Goal: Communication & Community: Answer question/provide support

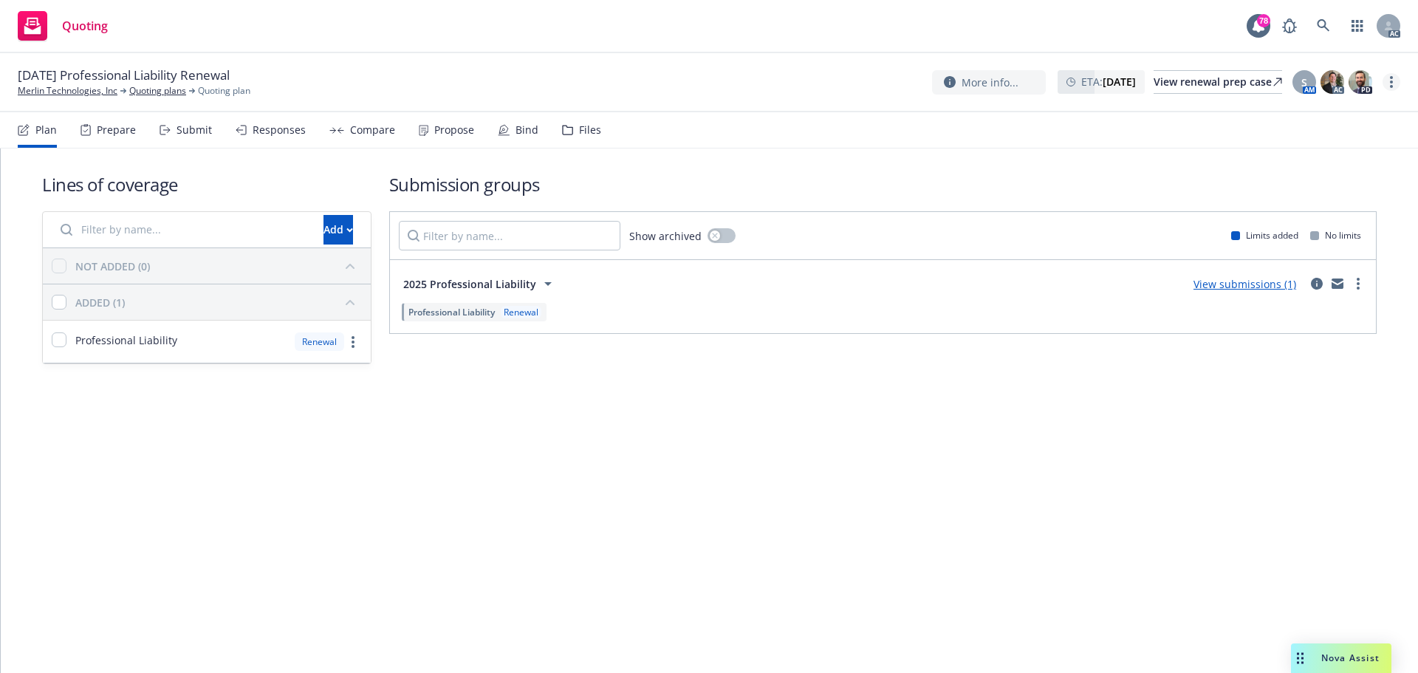
click at [1394, 79] on link "more" at bounding box center [1392, 82] width 18 height 18
click at [1334, 108] on link "Copy logging email" at bounding box center [1317, 113] width 165 height 30
click at [182, 132] on div "Submit" at bounding box center [194, 130] width 35 height 12
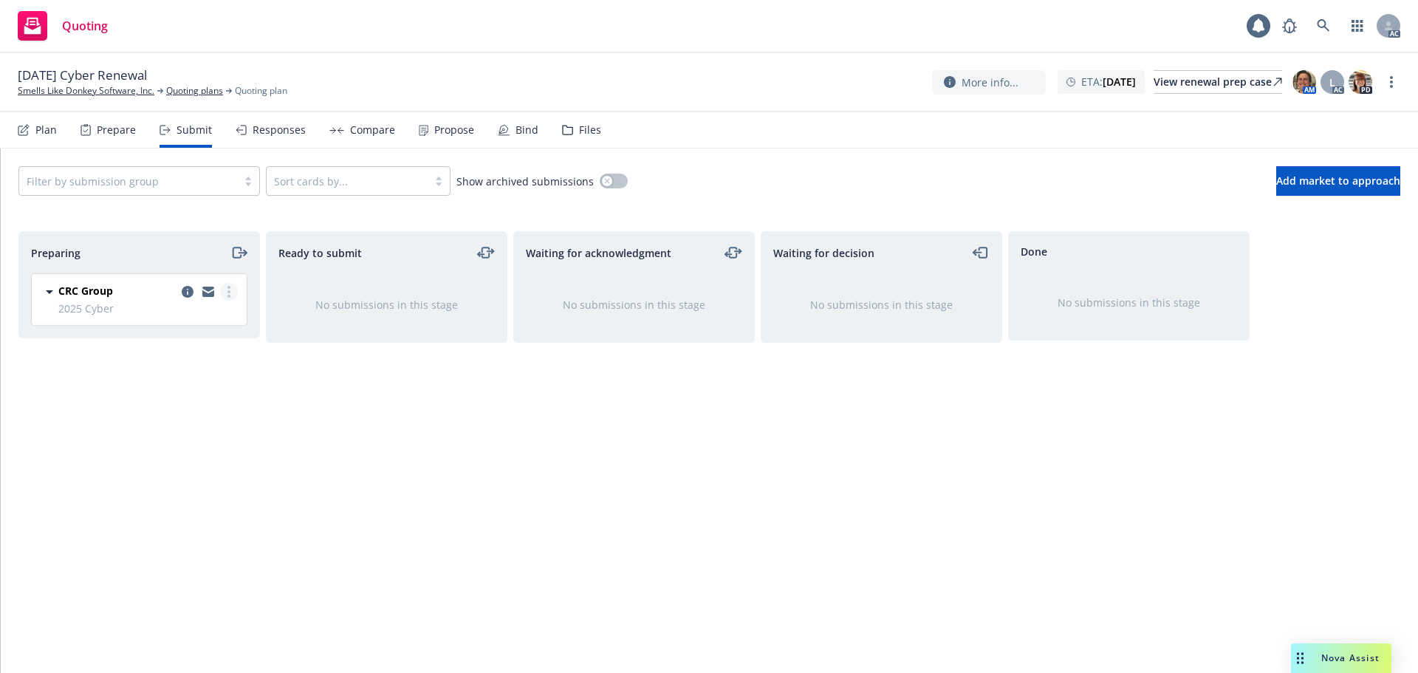
click at [230, 298] on link "more" at bounding box center [229, 292] width 18 height 18
click at [219, 346] on span "Log acknowledgement" at bounding box center [162, 351] width 146 height 14
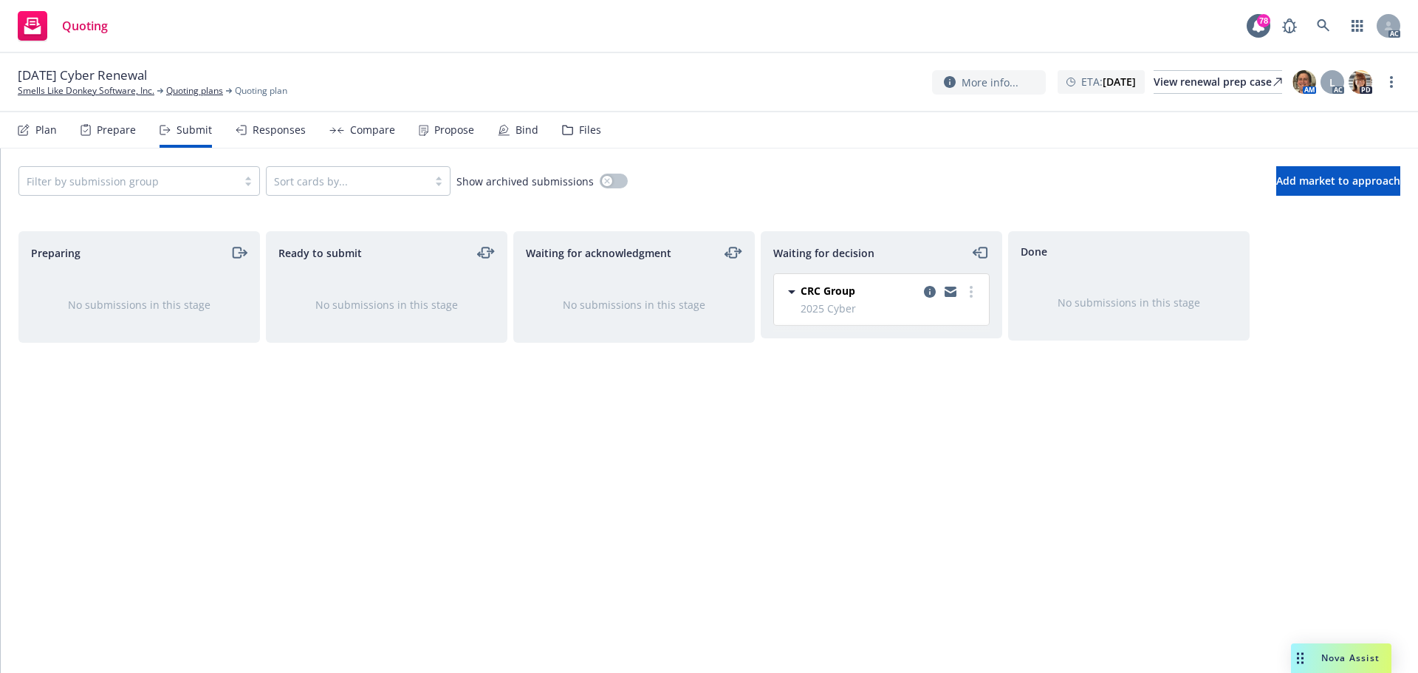
click at [831, 455] on div "Waiting for decision CRC Group 2025 Cyber Tuesday, October 14, 2025 at 1:03 PM" at bounding box center [882, 436] width 242 height 411
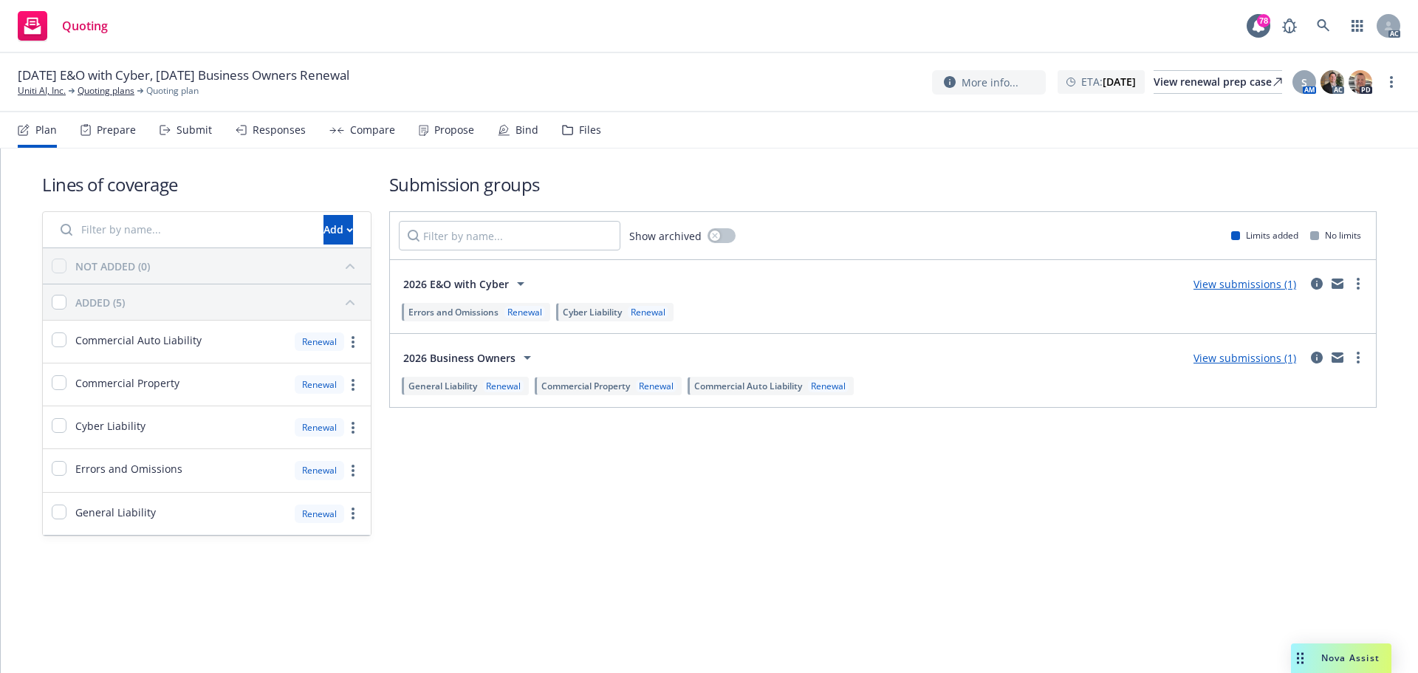
click at [178, 129] on div "Submit" at bounding box center [194, 130] width 35 height 12
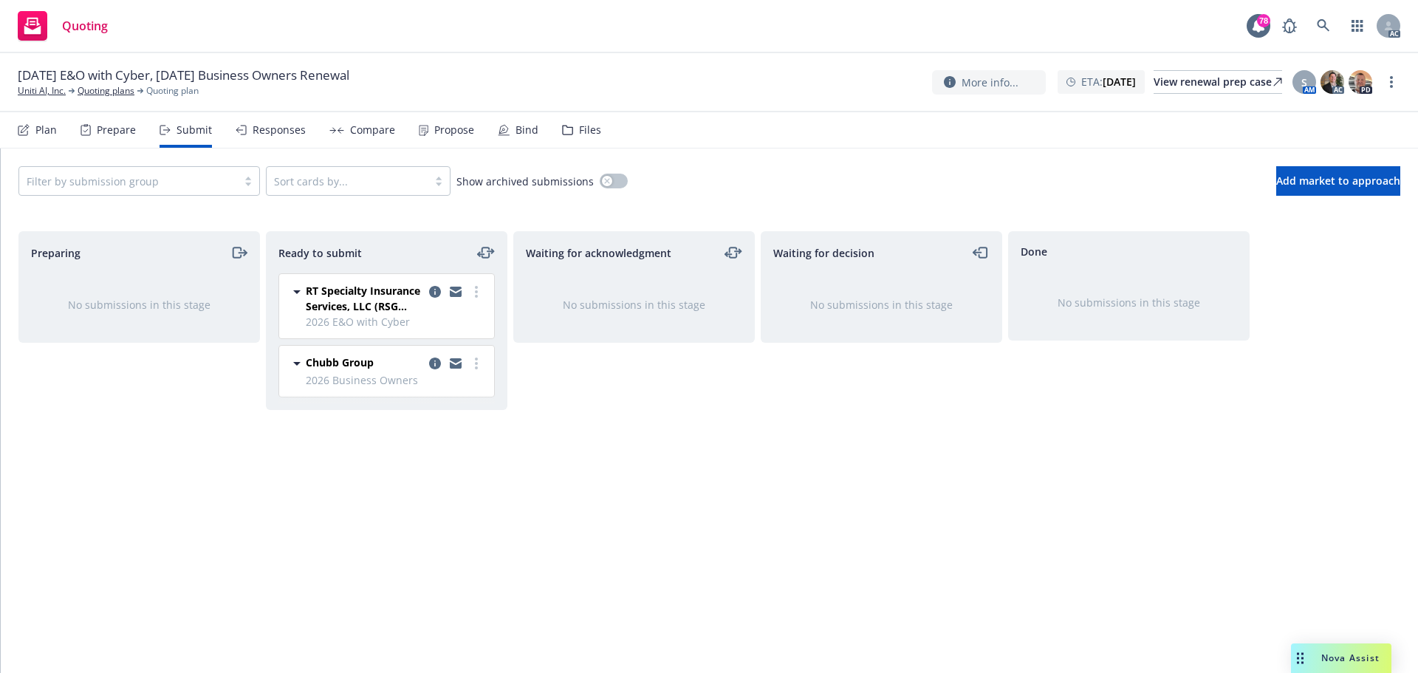
click at [750, 515] on div "Waiting for acknowledgment No submissions in this stage" at bounding box center [634, 436] width 242 height 411
click at [477, 294] on icon "more" at bounding box center [476, 292] width 3 height 12
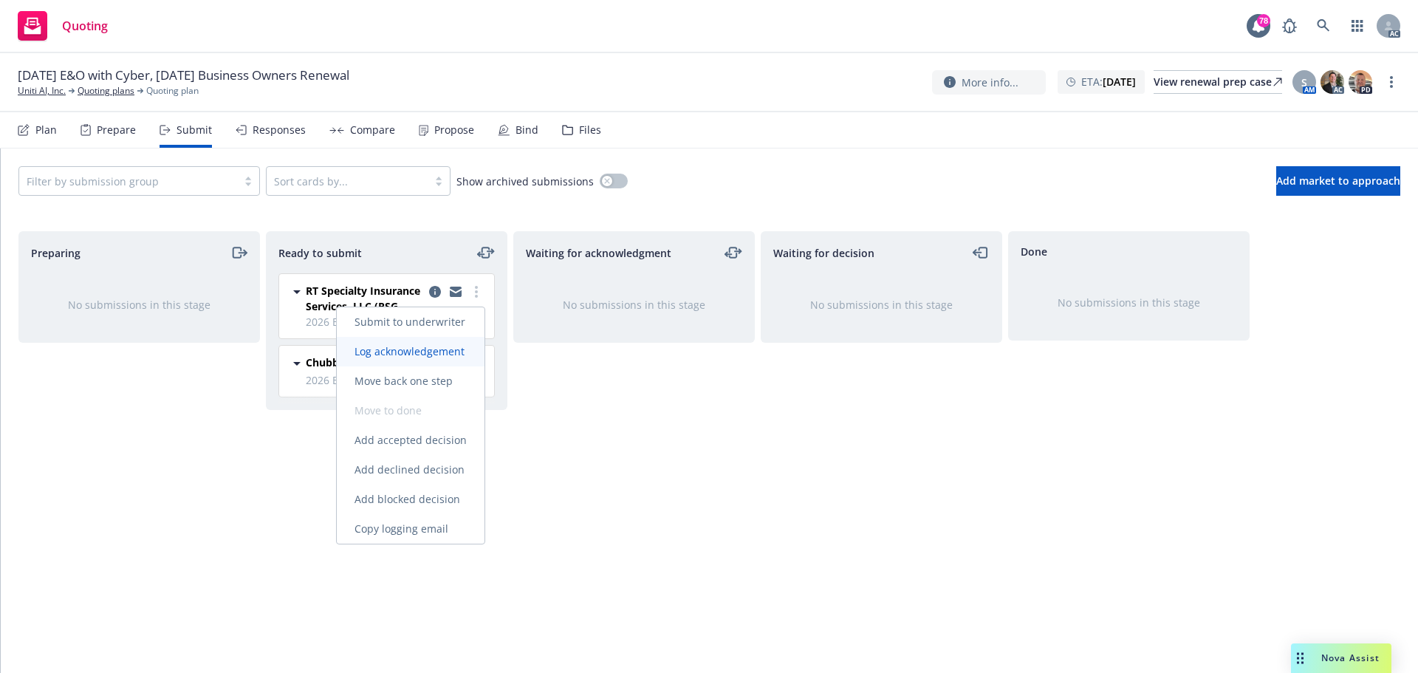
click at [425, 356] on span "Log acknowledgement" at bounding box center [410, 351] width 146 height 14
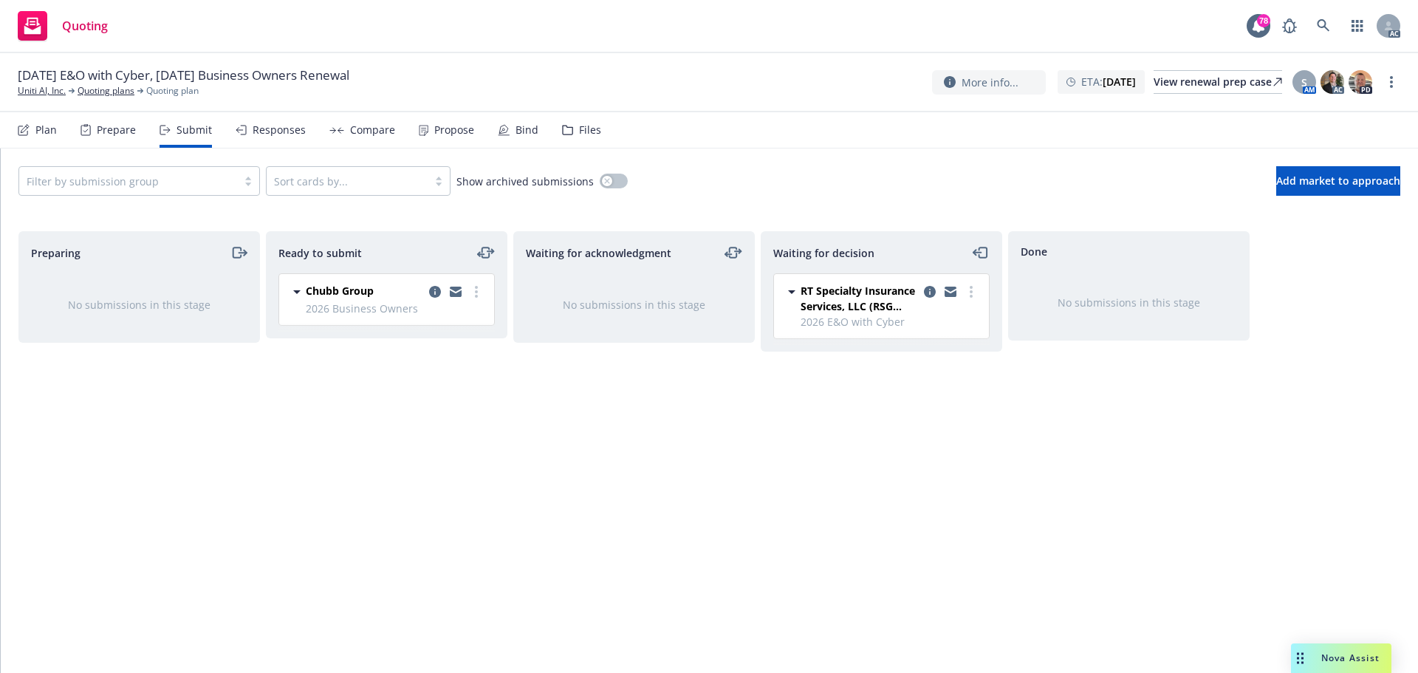
click at [736, 516] on div "Waiting for acknowledgment No submissions in this stage" at bounding box center [634, 436] width 242 height 411
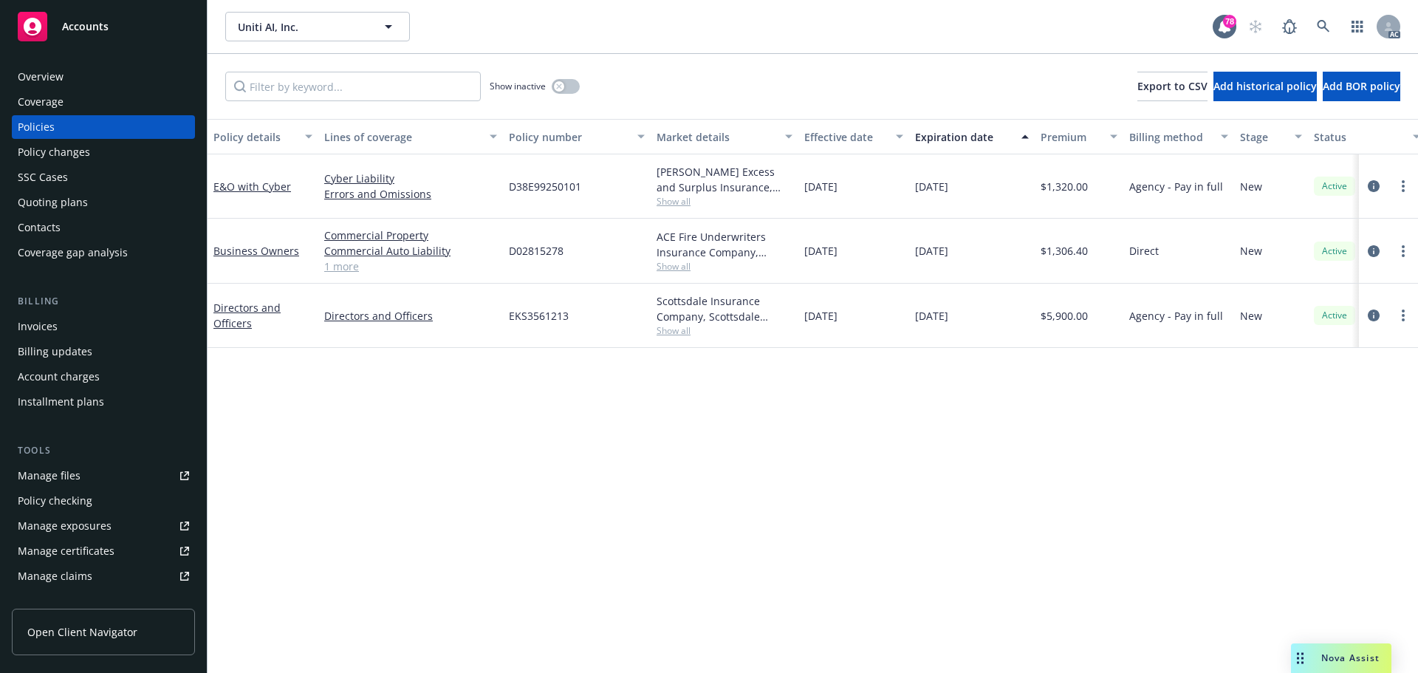
click at [543, 440] on div "Policy details Lines of coverage Policy number Market details Effective date Ex…" at bounding box center [813, 396] width 1211 height 554
drag, startPoint x: 912, startPoint y: 190, endPoint x: 975, endPoint y: 195, distance: 63.7
click at [975, 195] on div "01/13/2026" at bounding box center [972, 186] width 126 height 64
copy span "01/13/2026"
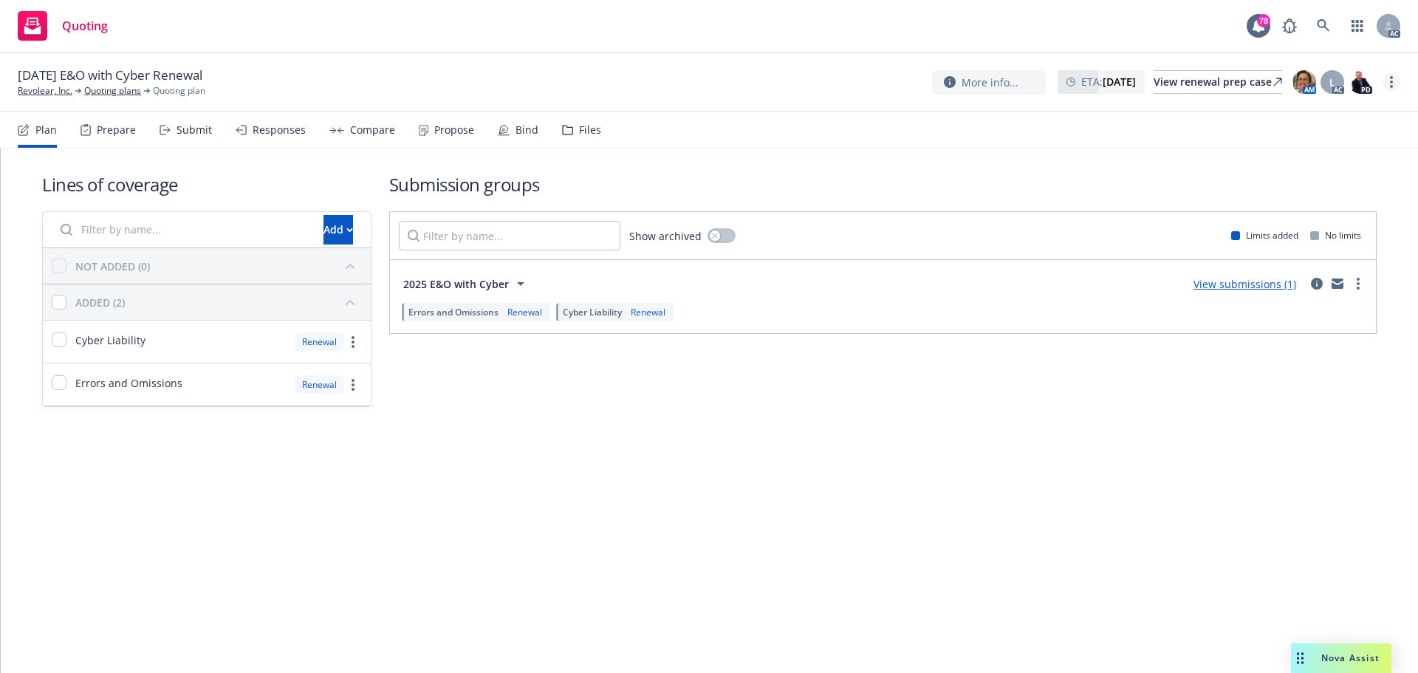
click at [1388, 79] on link "more" at bounding box center [1392, 82] width 18 height 18
click at [1298, 117] on link "Copy logging email" at bounding box center [1317, 113] width 165 height 30
